Goal: Obtain resource: Download file/media

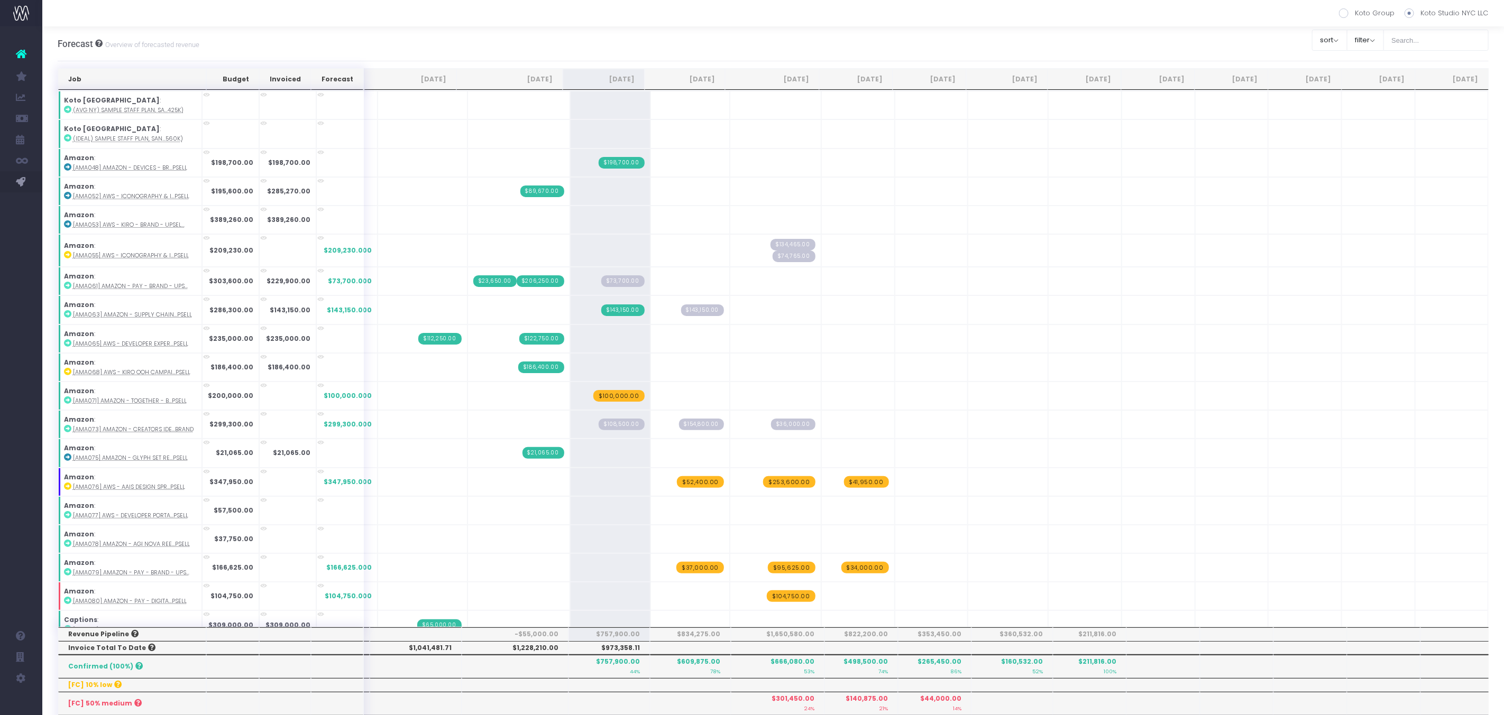
click at [1345, 12] on span at bounding box center [1344, 13] width 10 height 10
click at [1354, 12] on input "Koto Group" at bounding box center [1357, 11] width 7 height 7
radio input "true"
click at [72, 221] on span "Koto Revenue Recognition" at bounding box center [98, 224] width 80 height 10
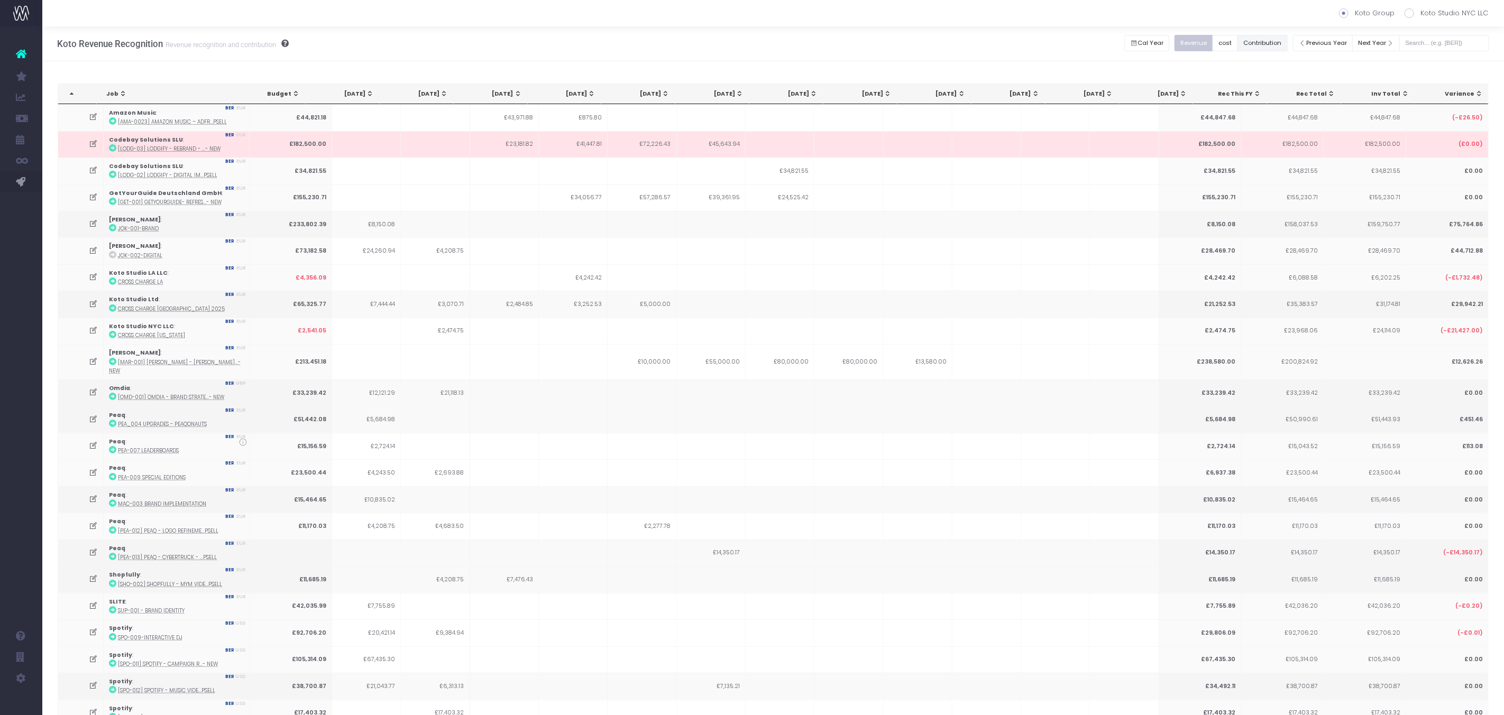
click at [1268, 35] on button "Contribution" at bounding box center [1262, 43] width 50 height 16
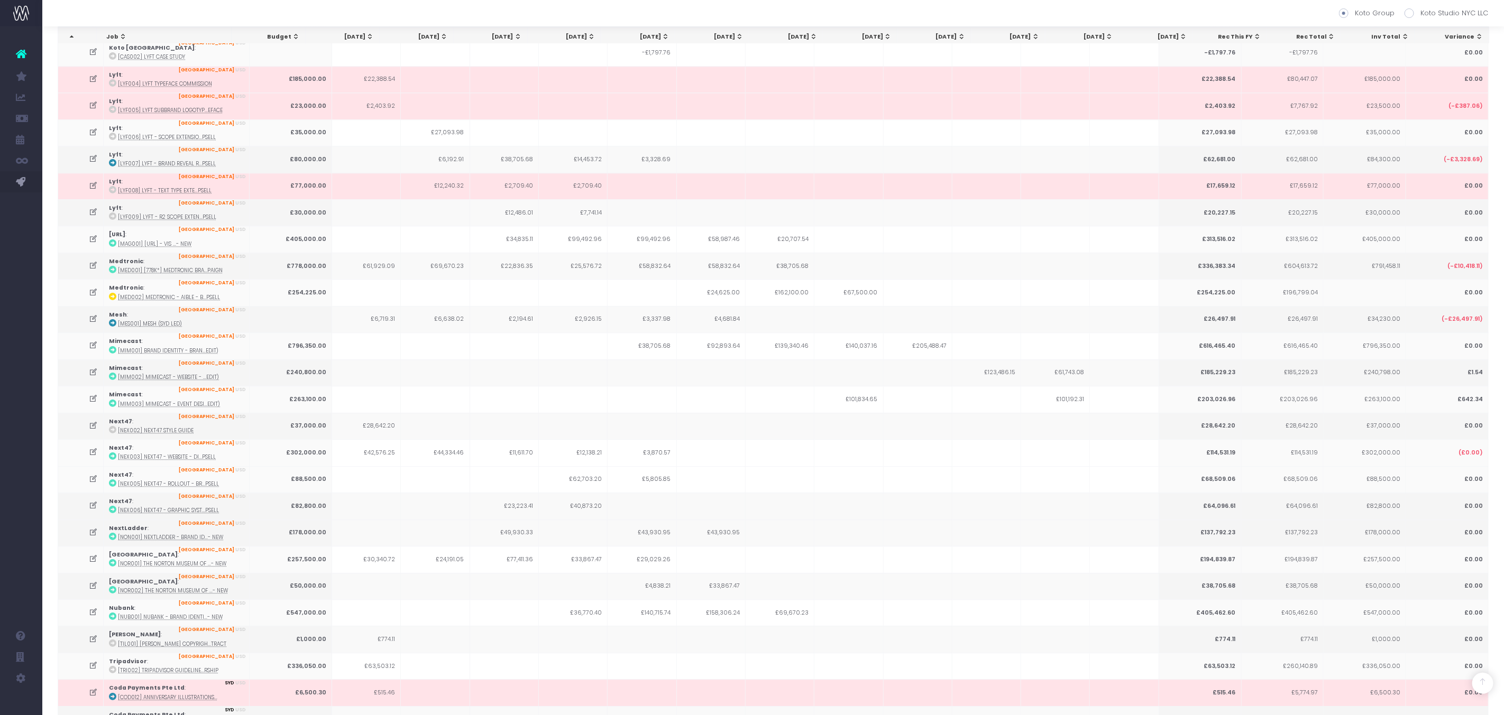
scroll to position [5638, 0]
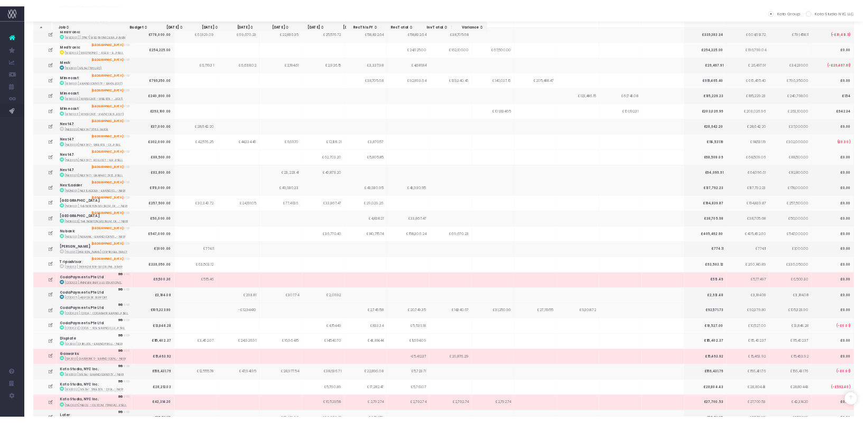
scroll to position [7259, 0]
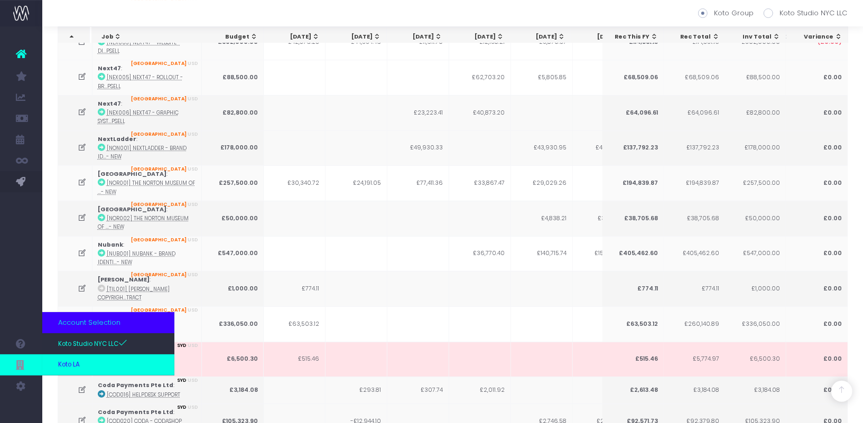
click at [77, 363] on span "Koto LA" at bounding box center [69, 366] width 22 height 10
